Goal: Task Accomplishment & Management: Use online tool/utility

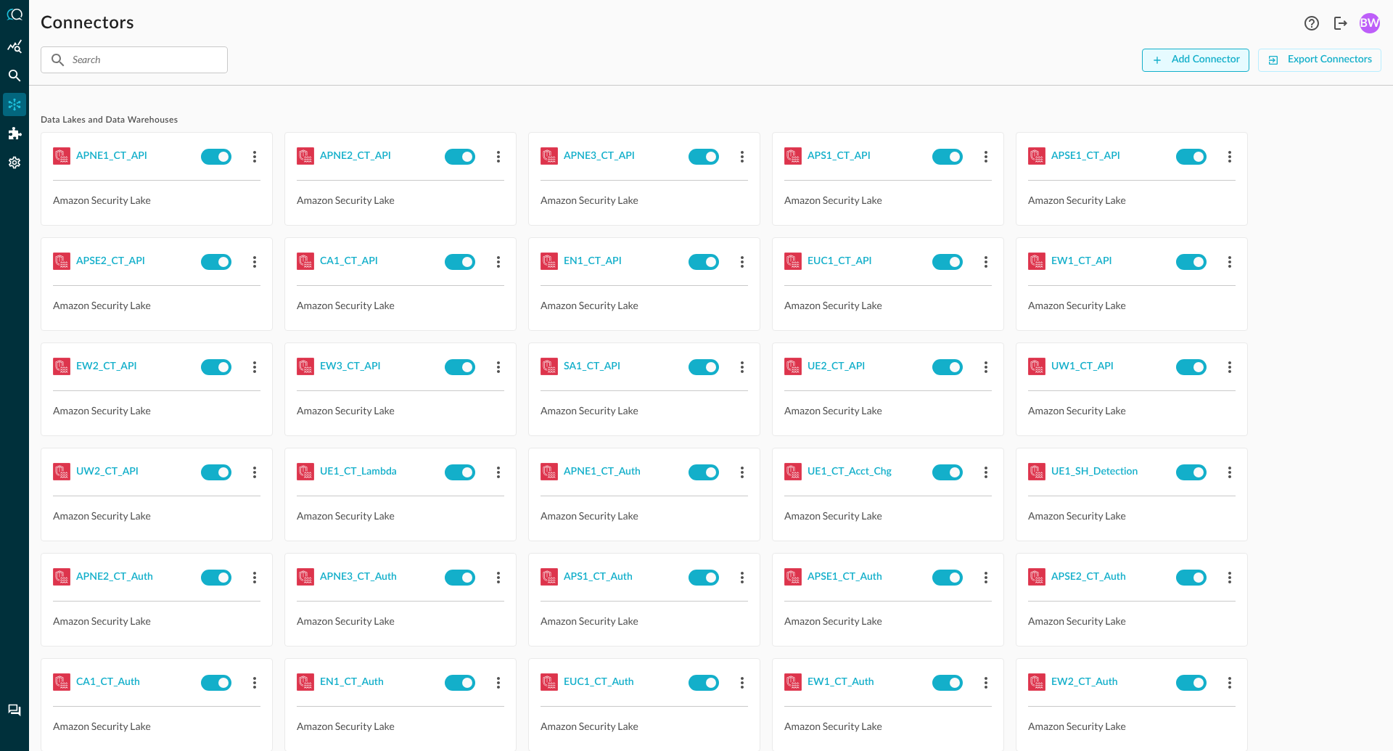
click at [1201, 61] on div "Add Connector" at bounding box center [1206, 60] width 68 height 18
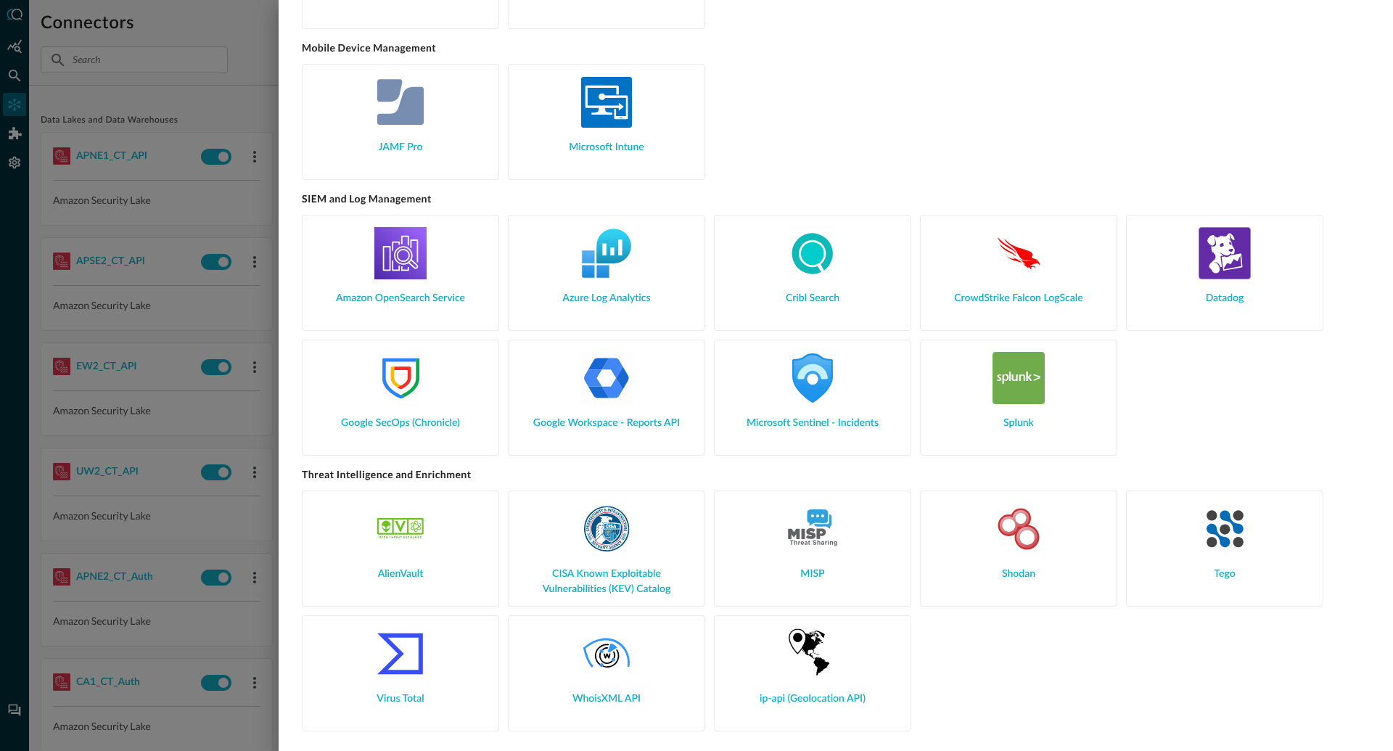
scroll to position [1490, 0]
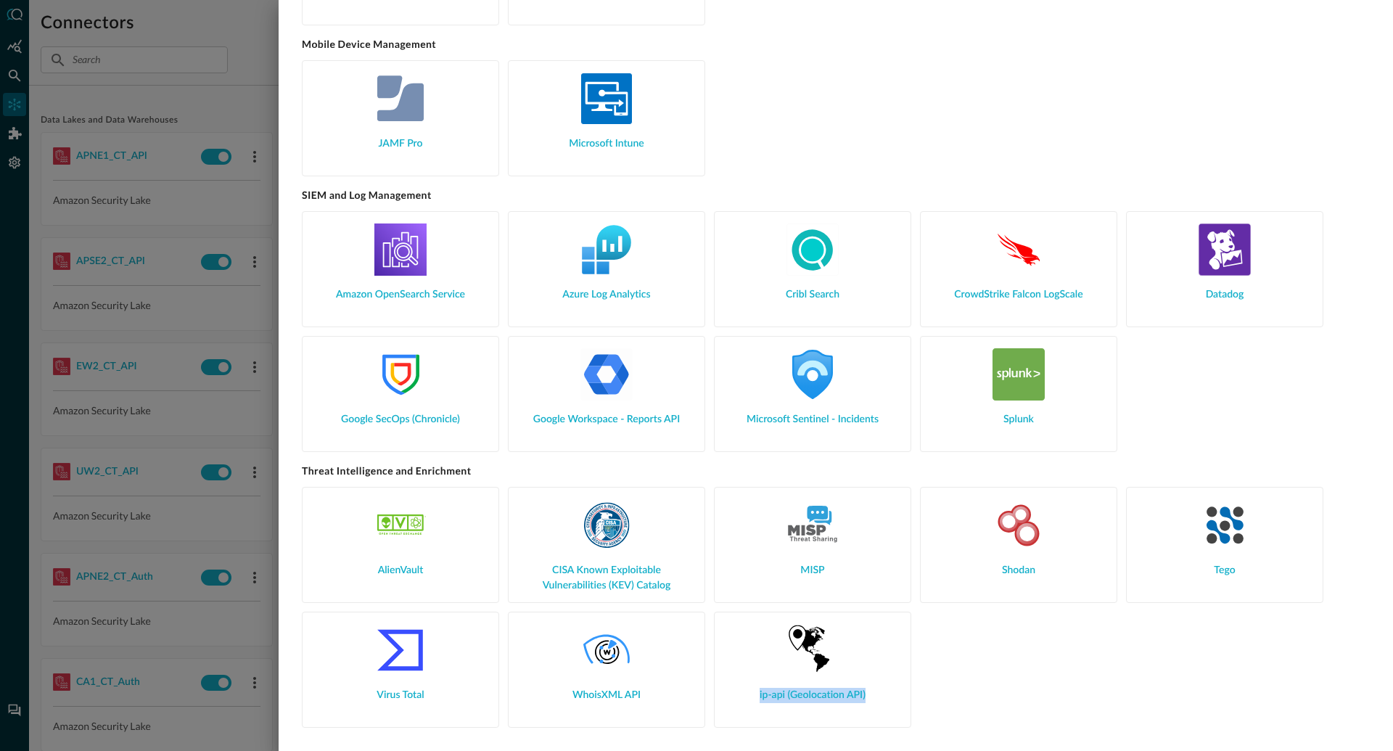
drag, startPoint x: 876, startPoint y: 691, endPoint x: 755, endPoint y: 694, distance: 121.2
click at [755, 694] on div "ip-api (Geolocation API)" at bounding box center [812, 663] width 173 height 79
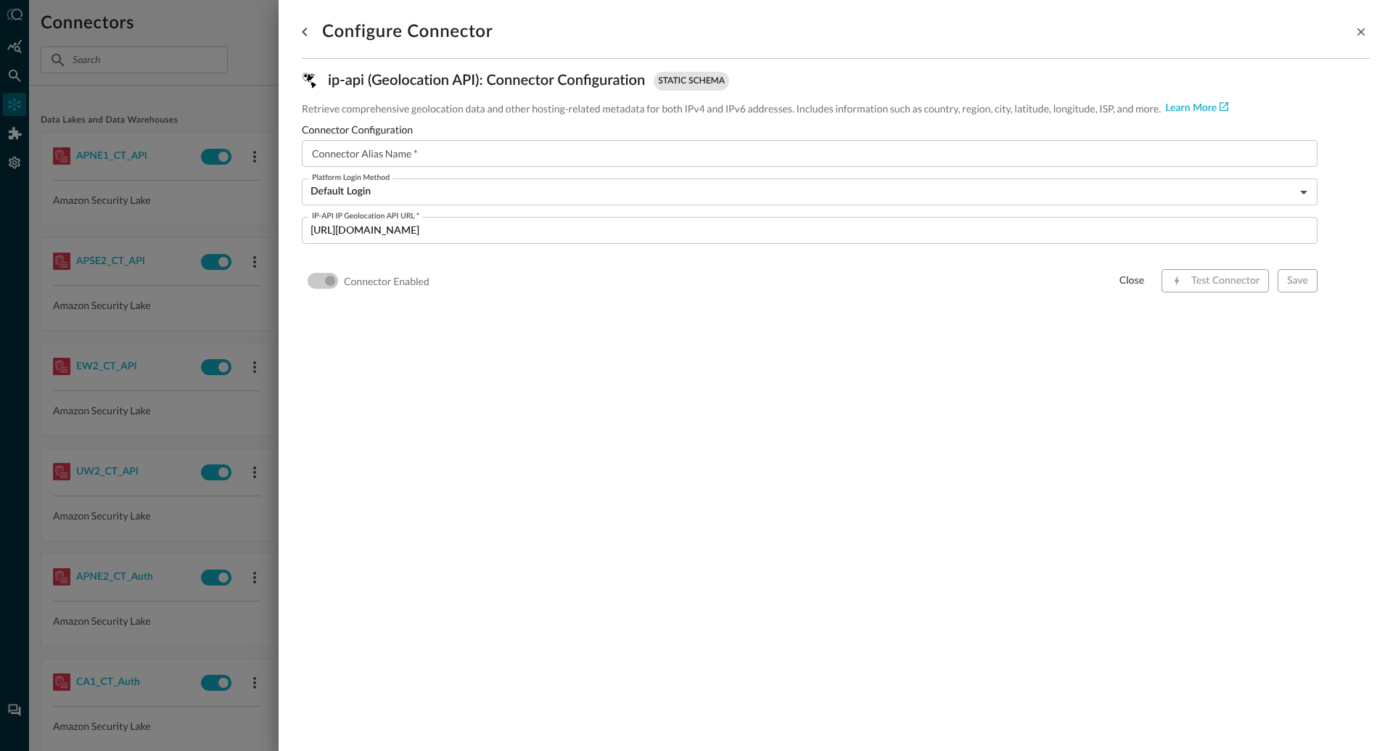
scroll to position [0, 0]
click at [473, 84] on p "ip-api (Geolocation API) : Connector Configuration" at bounding box center [486, 81] width 317 height 22
drag, startPoint x: 480, startPoint y: 81, endPoint x: 326, endPoint y: 89, distance: 154.0
click at [326, 89] on div "ip-api (Geolocation API) : Connector Configuration static schema" at bounding box center [836, 81] width 1068 height 22
copy p "ip-api (Geolocation API)"
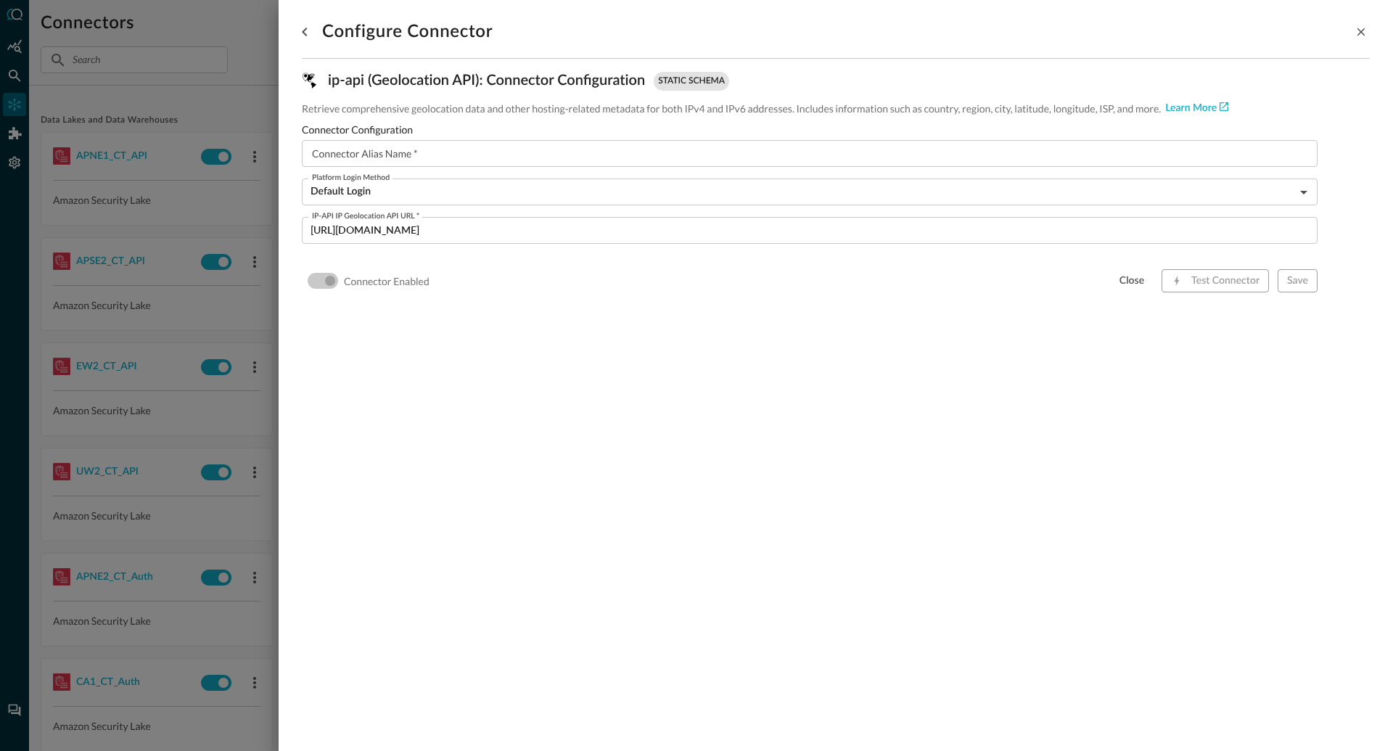
click at [151, 335] on div at bounding box center [696, 375] width 1393 height 751
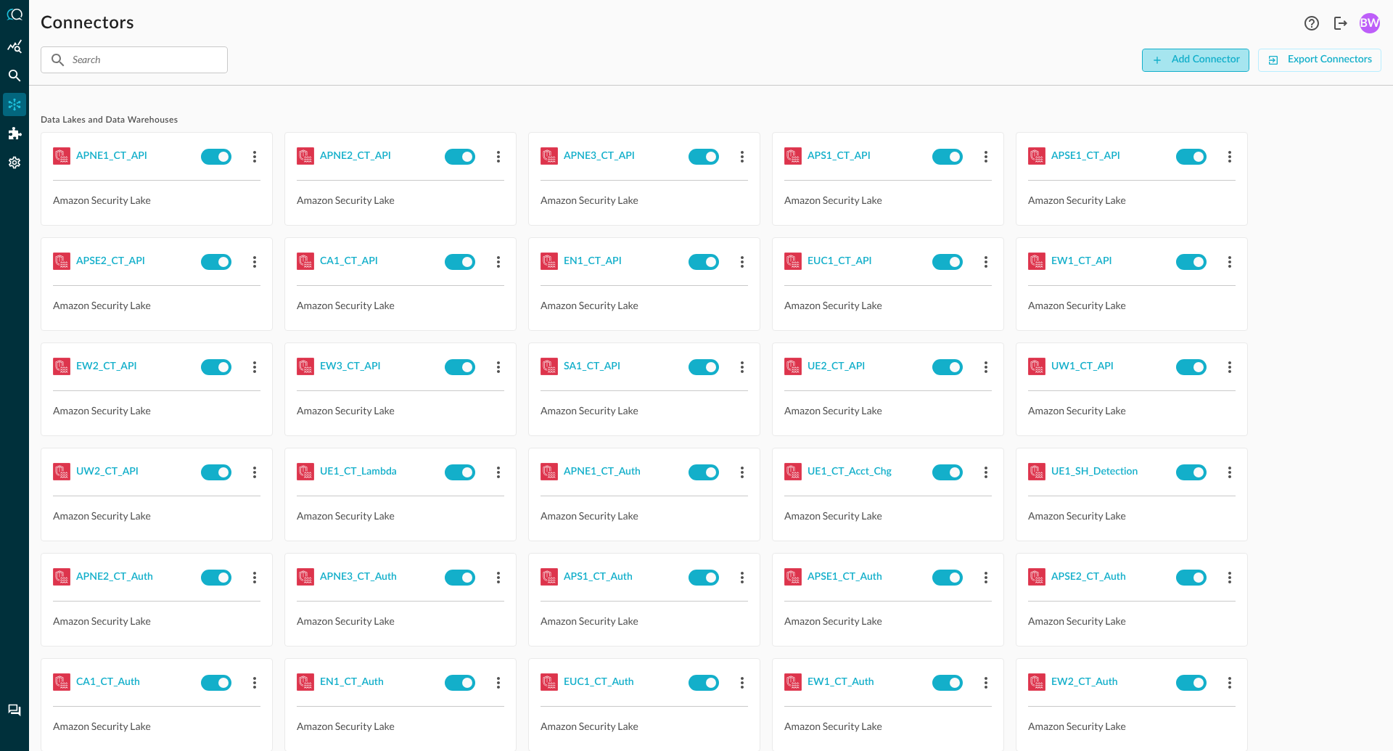
click at [1182, 61] on div "Add Connector" at bounding box center [1206, 60] width 68 height 18
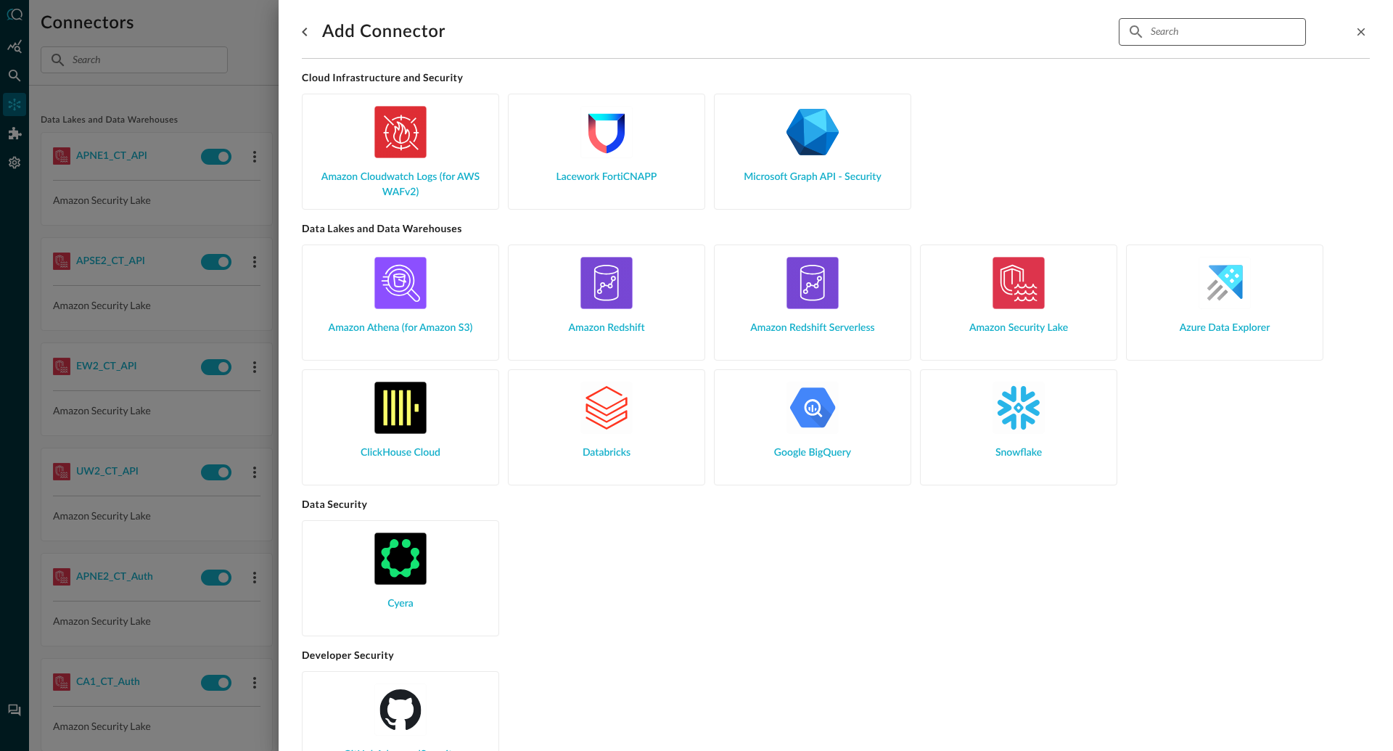
click at [1177, 36] on input "text" at bounding box center [1212, 31] width 122 height 27
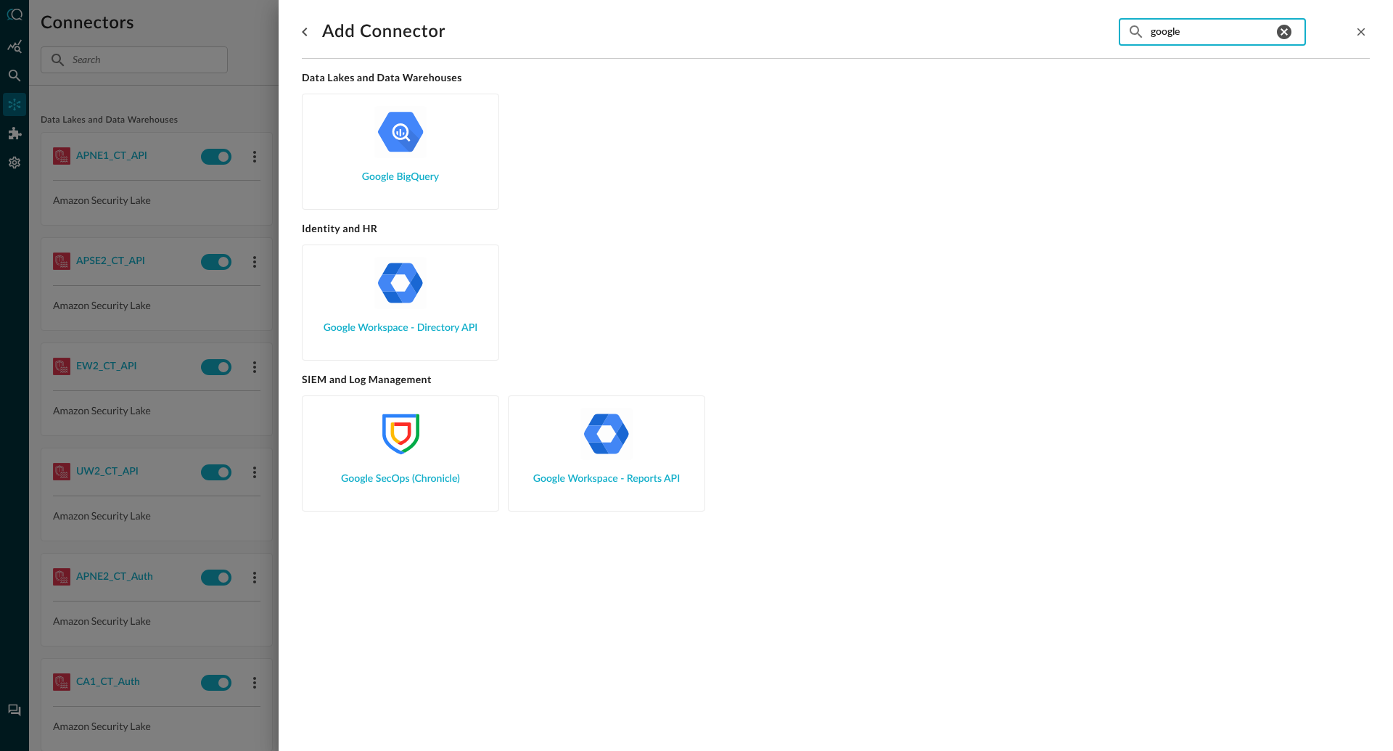
type input "google"
